Goal: Obtain resource: Obtain resource

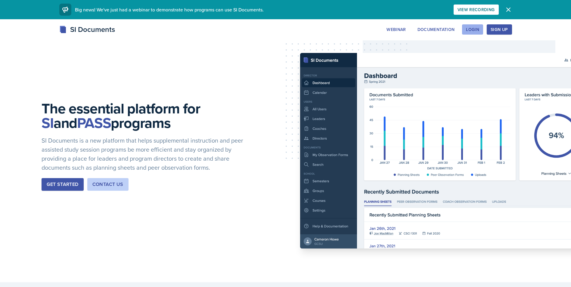
click at [464, 32] on button "Login" at bounding box center [472, 29] width 21 height 10
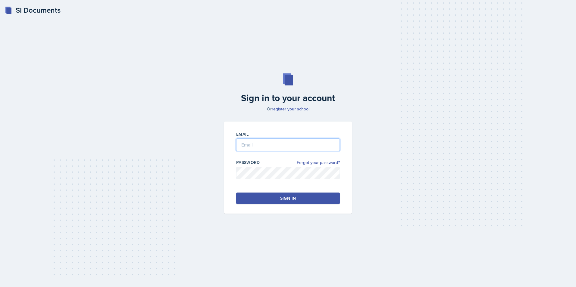
click at [263, 148] on input "email" at bounding box center [288, 145] width 104 height 13
type input "[EMAIL_ADDRESS][PERSON_NAME][DOMAIN_NAME]"
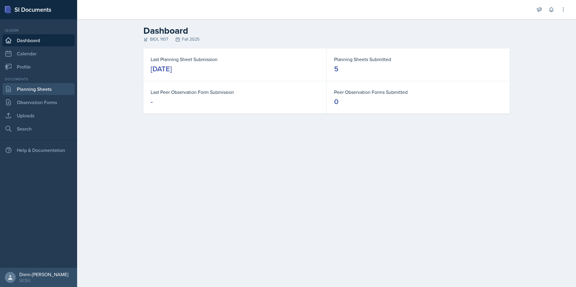
click at [26, 88] on link "Planning Sheets" at bounding box center [38, 89] width 72 height 12
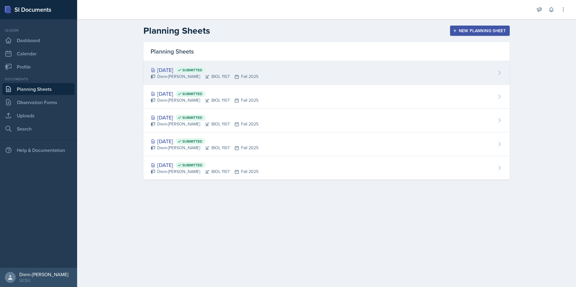
click at [179, 74] on div "Diem-[PERSON_NAME] BIOL 1107 Fall 2025" at bounding box center [205, 76] width 108 height 6
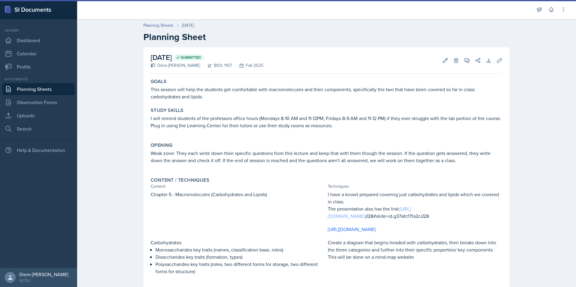
click at [345, 216] on link "[URL][DOMAIN_NAME]" at bounding box center [369, 213] width 83 height 14
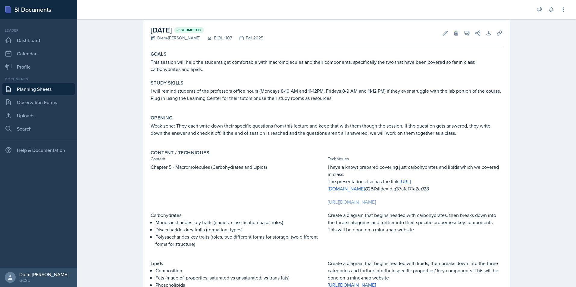
scroll to position [60, 0]
